Goal: Navigation & Orientation: Find specific page/section

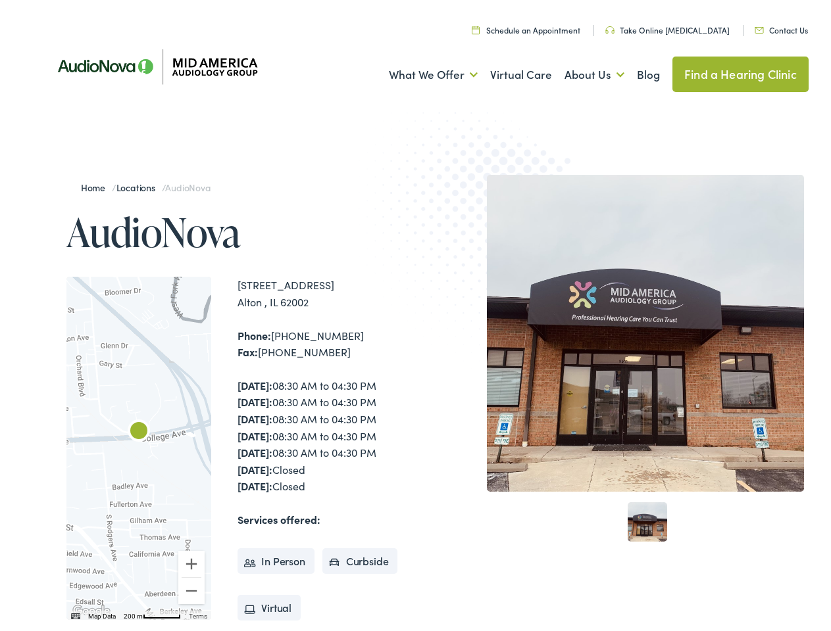
click at [415, 316] on img at bounding box center [486, 225] width 257 height 281
click at [421, 71] on link "What We Offer" at bounding box center [433, 71] width 89 height 49
click at [580, 71] on link "About Us" at bounding box center [594, 71] width 60 height 49
click at [139, 445] on div at bounding box center [138, 444] width 145 height 343
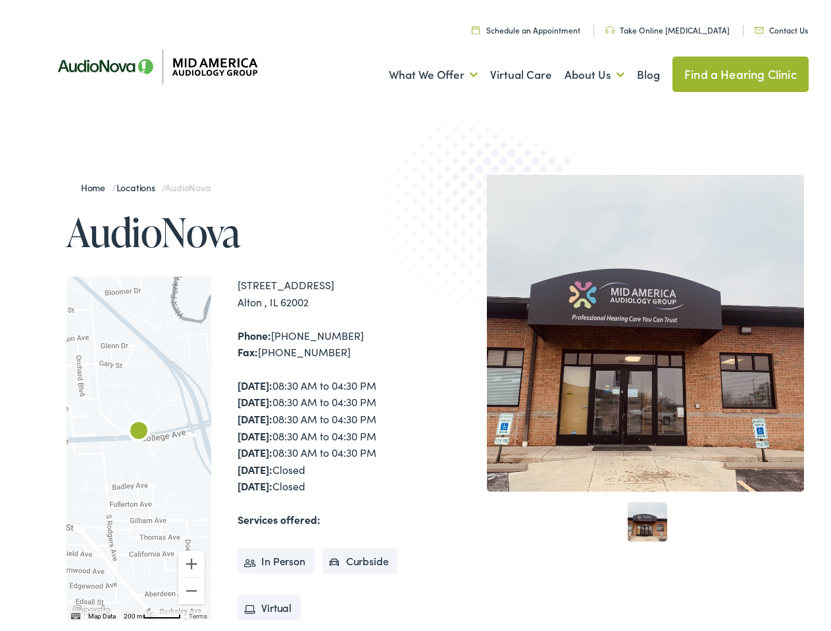
click at [139, 445] on div at bounding box center [138, 444] width 145 height 343
click at [139, 429] on img "AudioNova" at bounding box center [139, 429] width 32 height 32
click at [191, 560] on button "Zoom in" at bounding box center [191, 560] width 26 height 26
click at [191, 587] on button "Zoom out" at bounding box center [191, 587] width 26 height 26
click at [74, 613] on img "Keyboard shortcuts" at bounding box center [75, 613] width 9 height 6
